Goal: Communication & Community: Share content

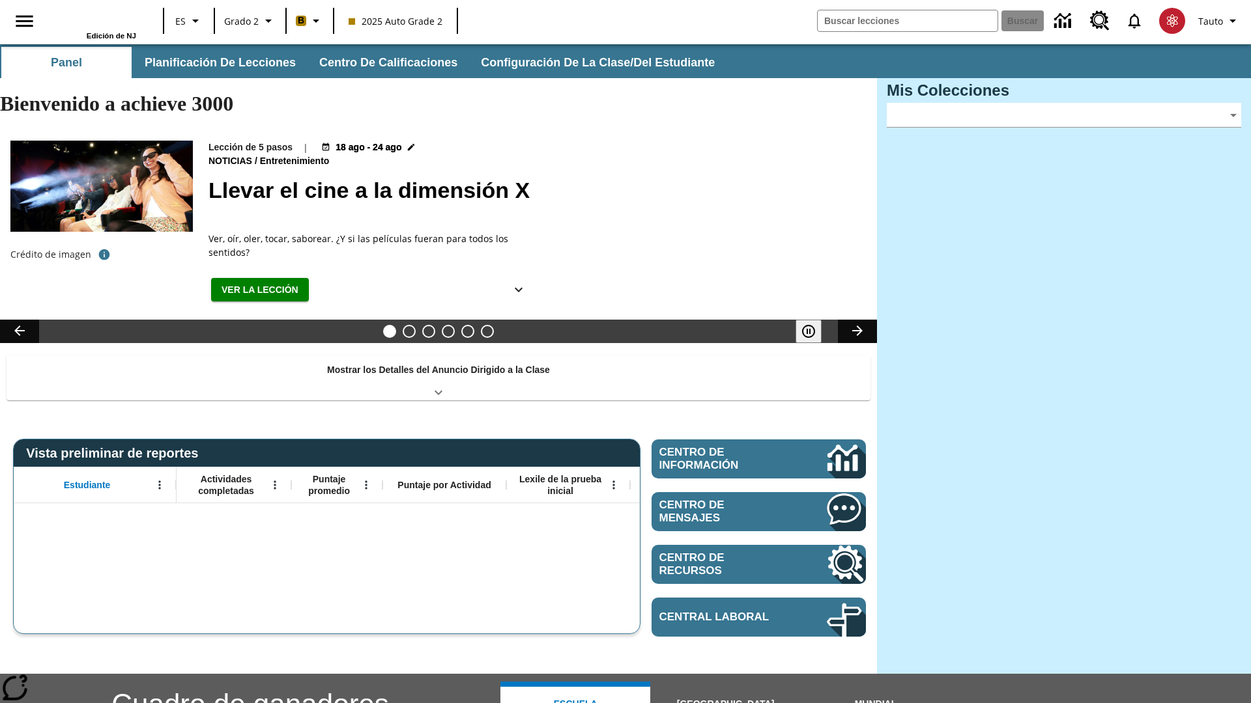
type input "-1"
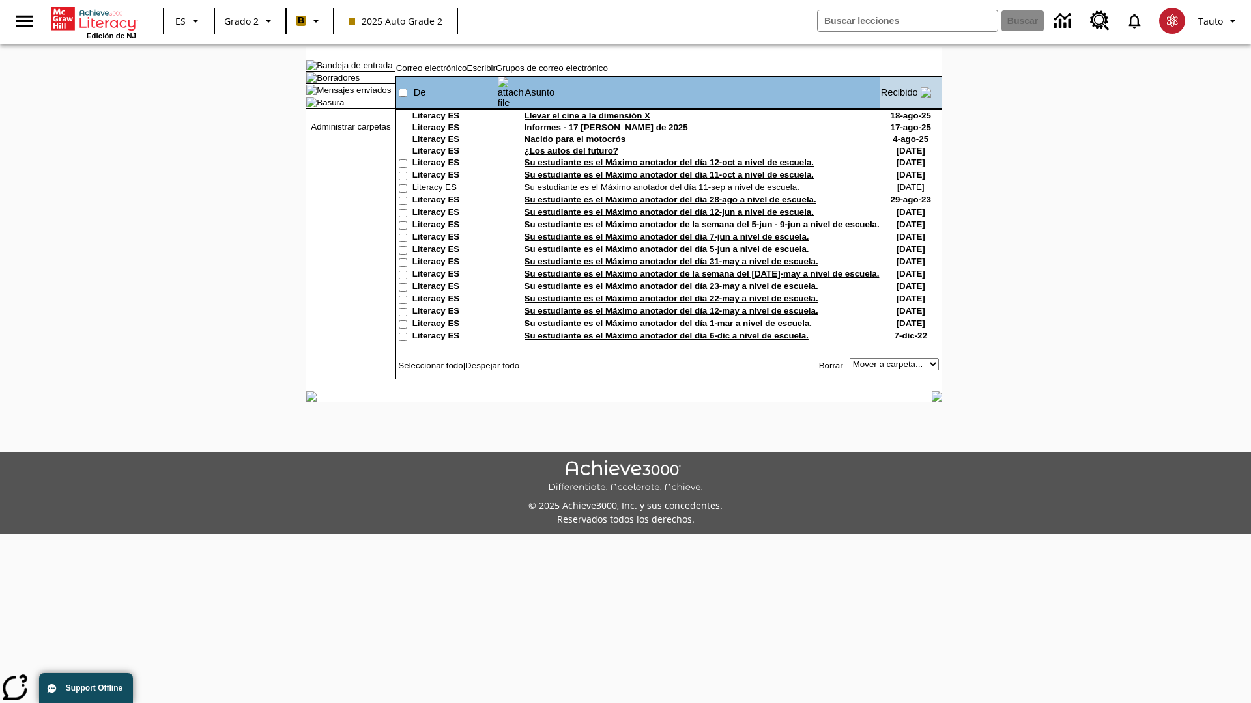
click at [347, 95] on link "Mensajes enviados" at bounding box center [354, 90] width 74 height 10
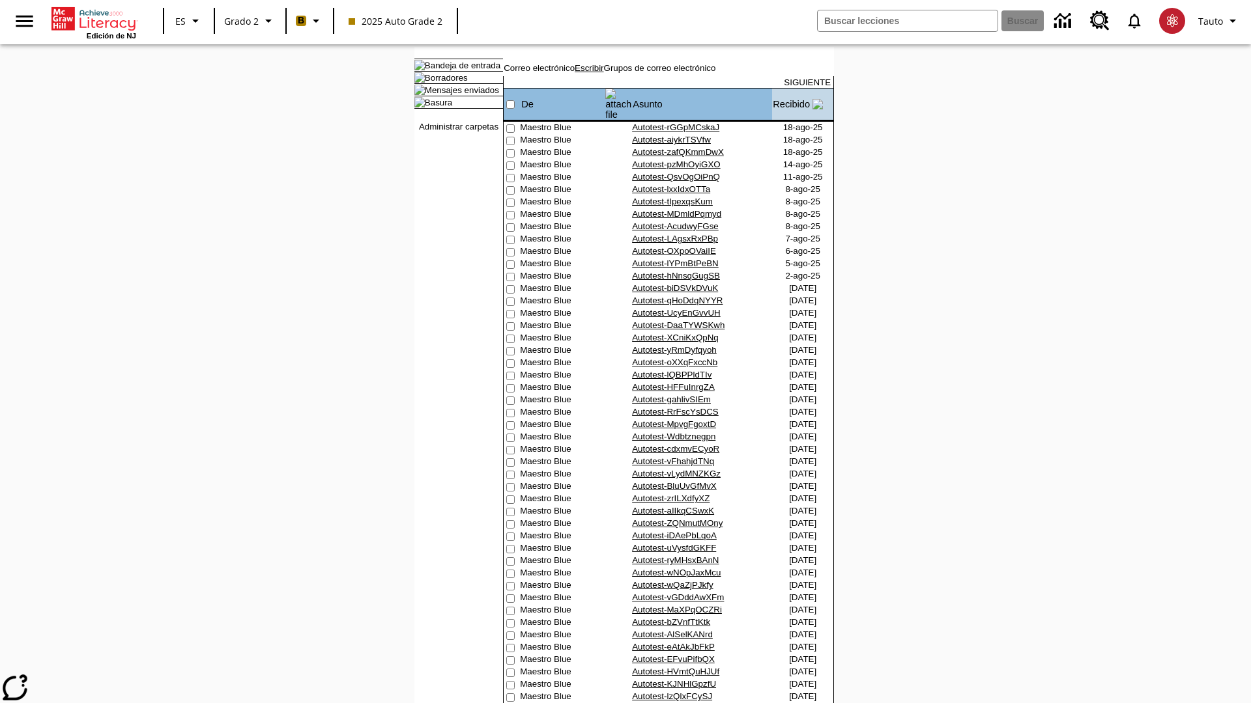
click at [603, 73] on link "Escribir" at bounding box center [588, 68] width 29 height 10
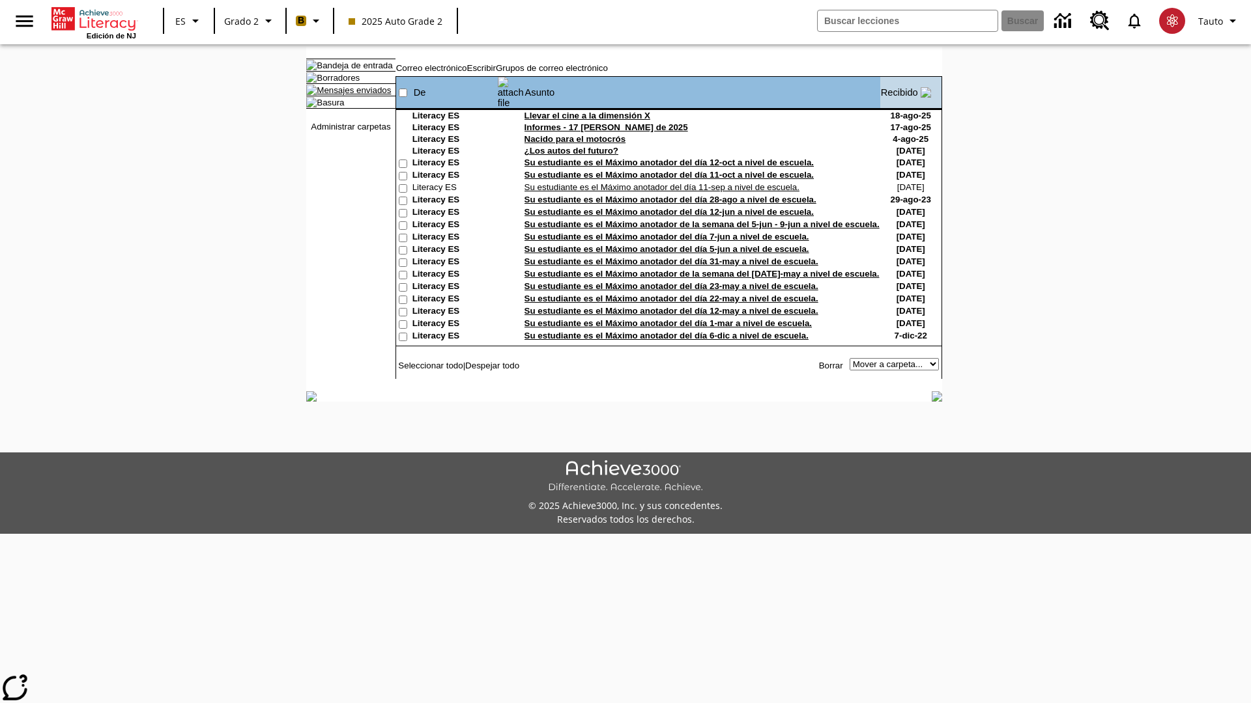
click at [347, 95] on link "Mensajes enviados" at bounding box center [354, 90] width 74 height 10
